Goal: Information Seeking & Learning: Learn about a topic

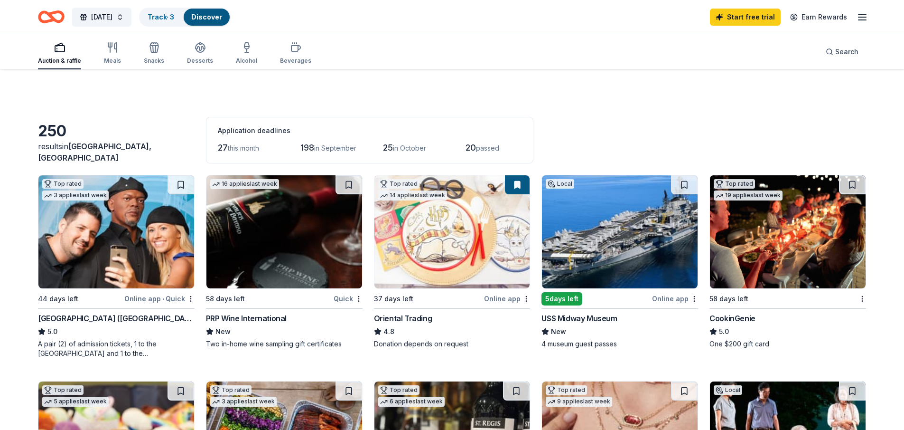
scroll to position [190, 0]
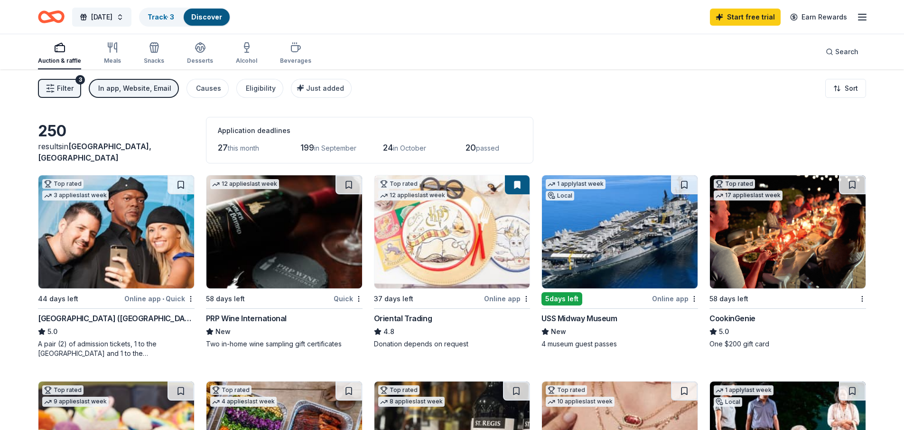
click at [489, 215] on img at bounding box center [453, 231] width 156 height 113
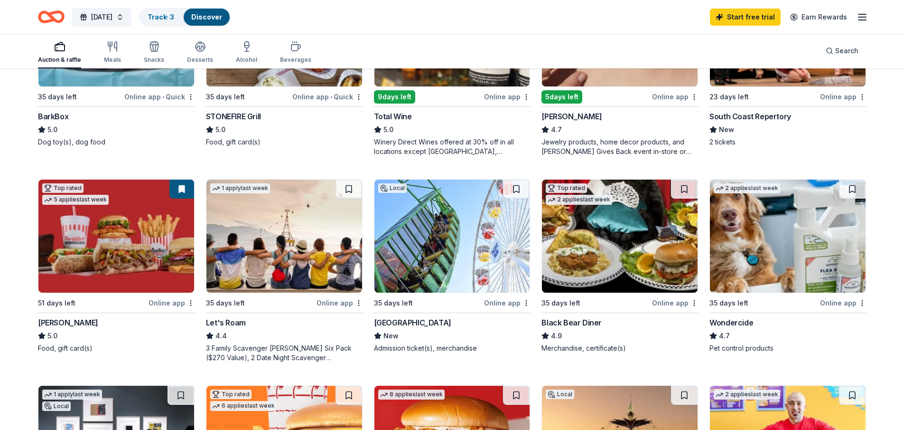
scroll to position [427, 0]
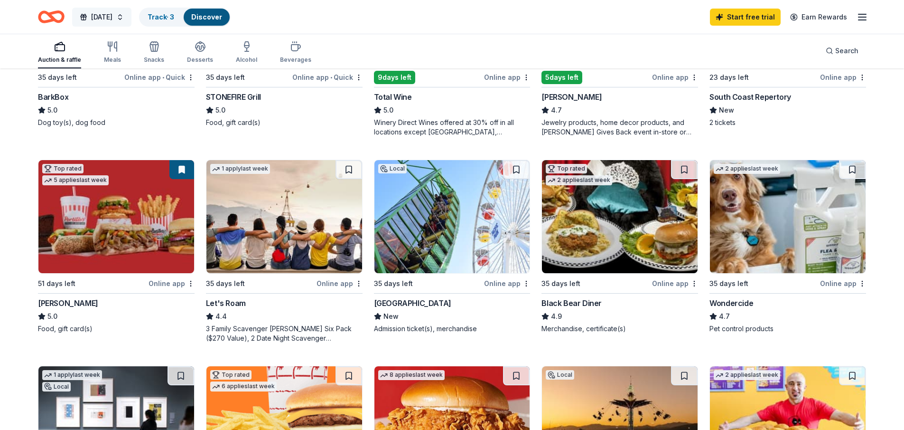
click at [113, 15] on span "[DATE]" at bounding box center [101, 16] width 21 height 11
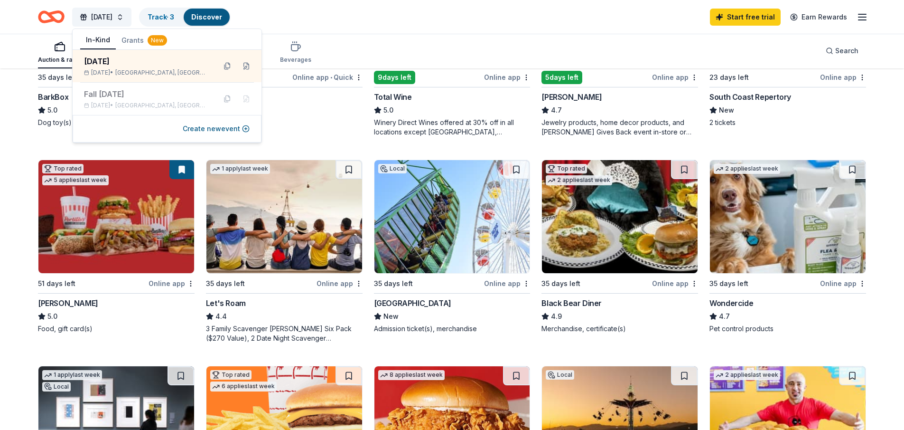
click at [57, 18] on icon "Home" at bounding box center [51, 17] width 27 height 22
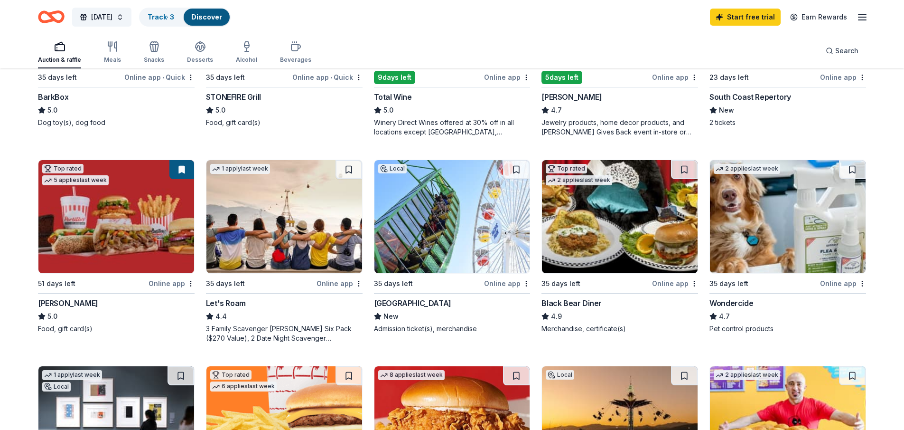
click at [57, 18] on icon "Home" at bounding box center [51, 17] width 27 height 22
